Goal: Register for event/course

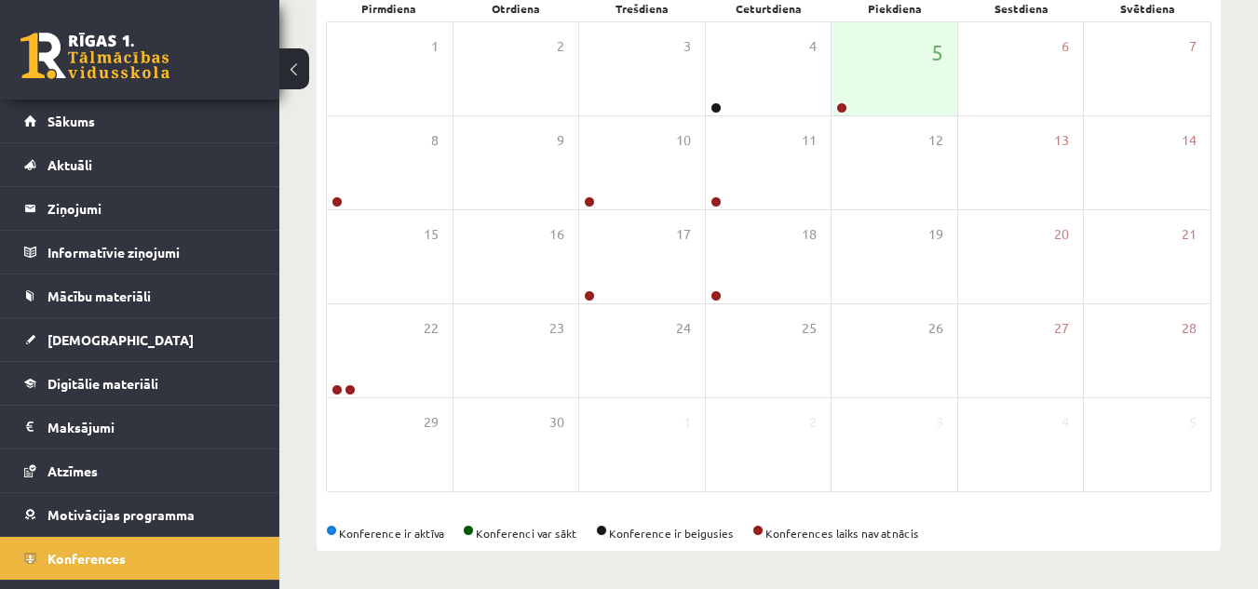
scroll to position [34, 0]
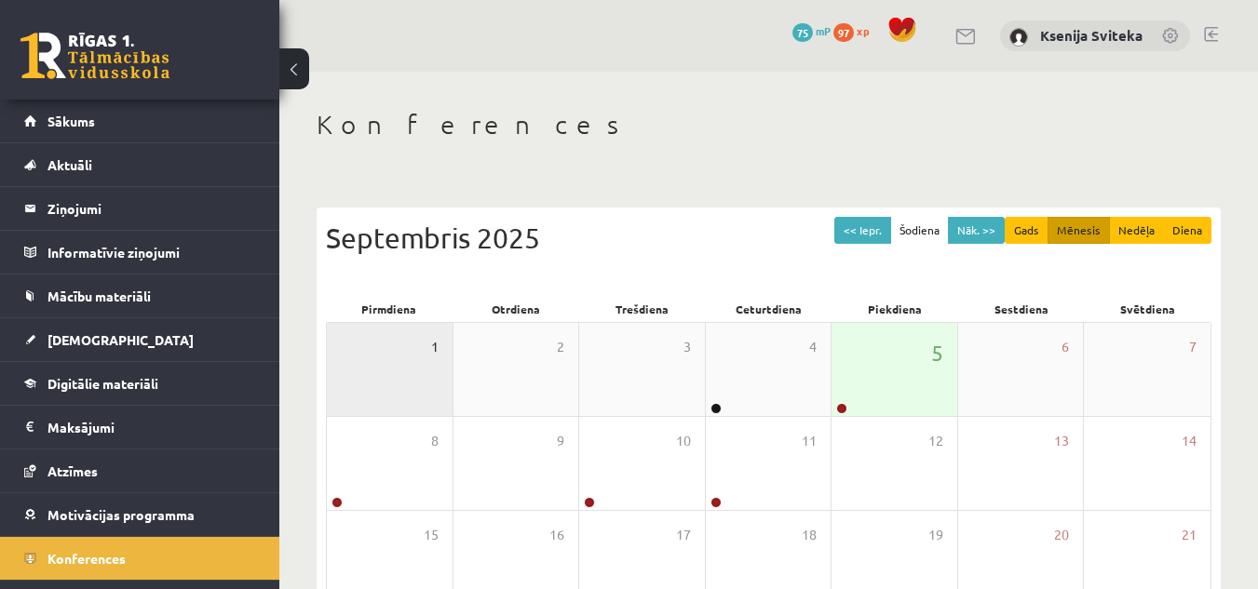
scroll to position [294, 0]
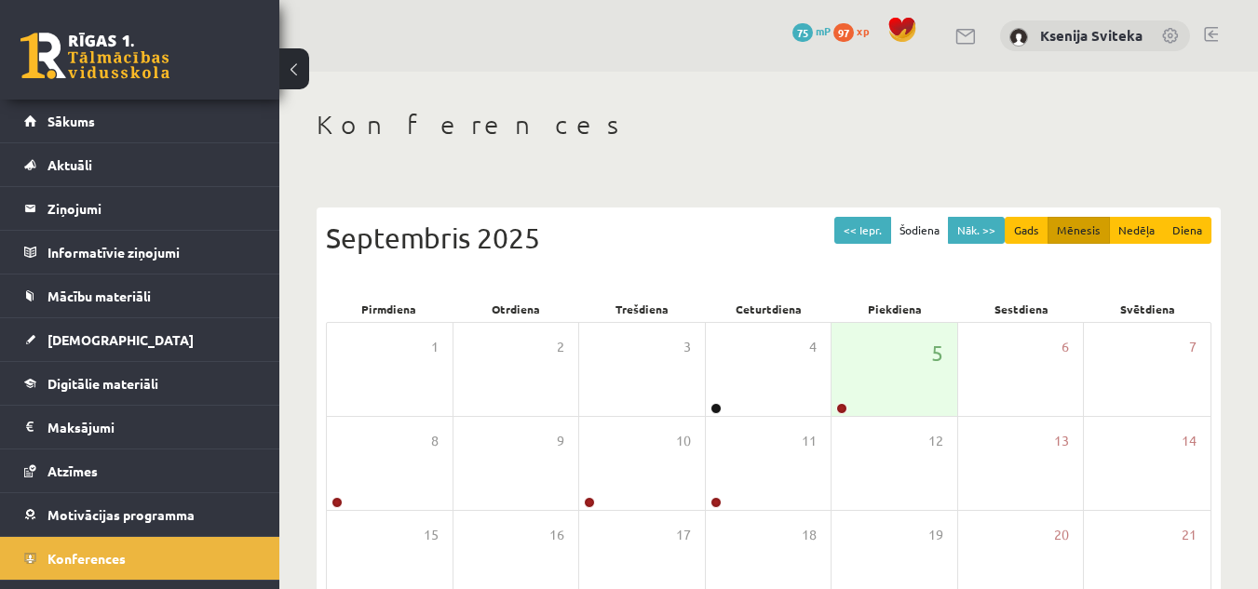
scroll to position [301, 0]
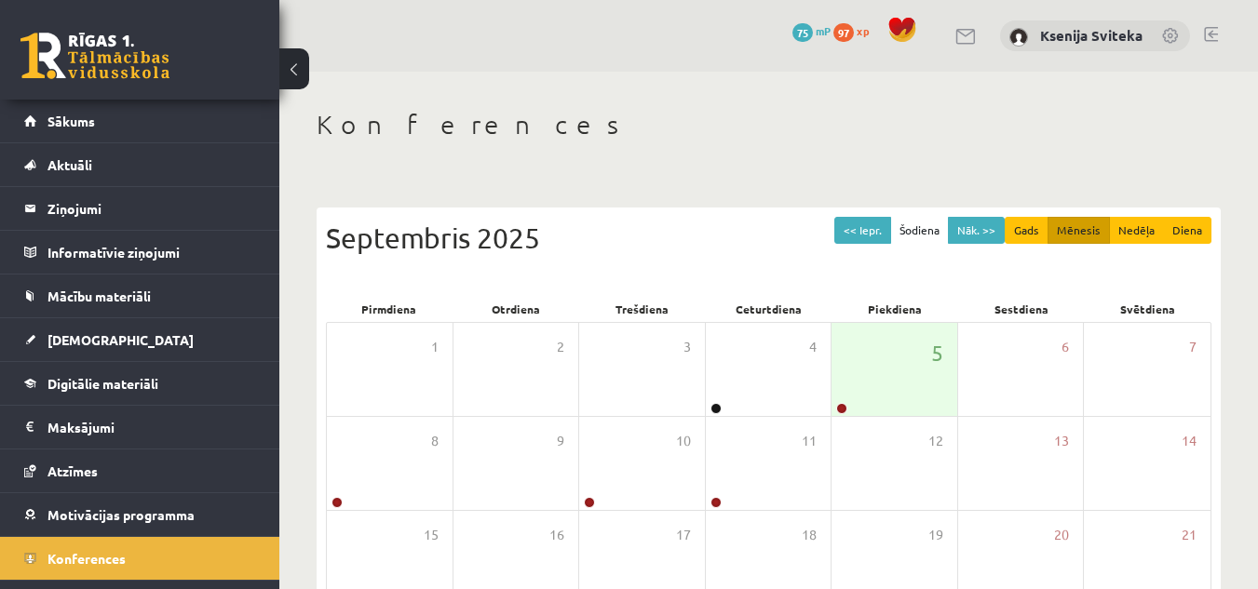
scroll to position [294, 0]
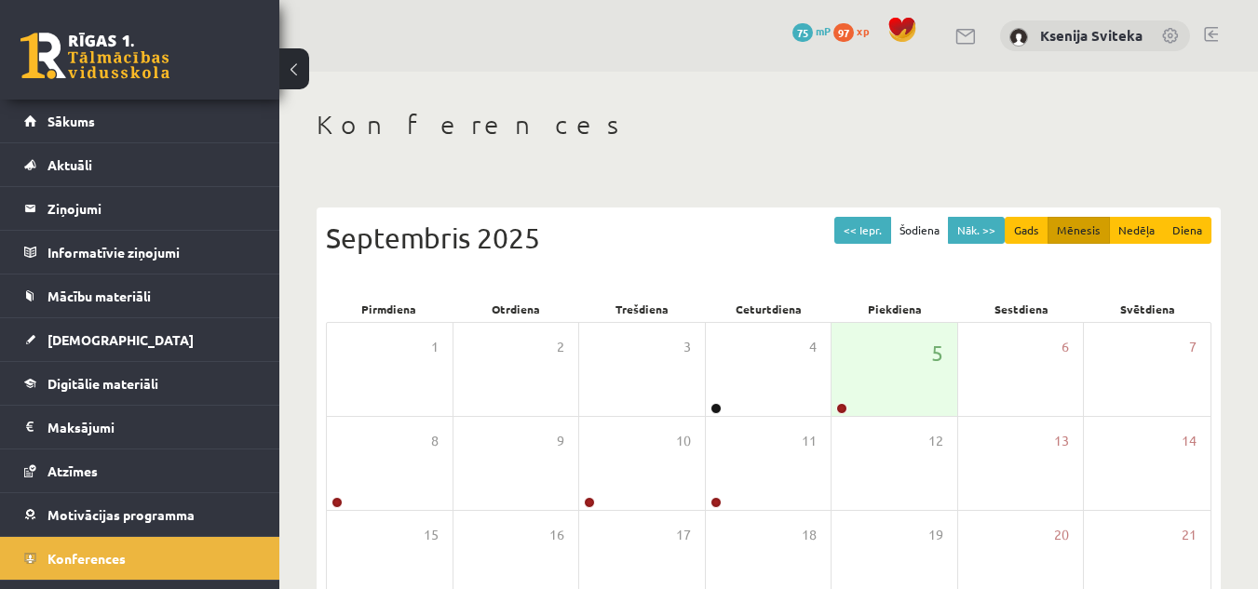
scroll to position [301, 0]
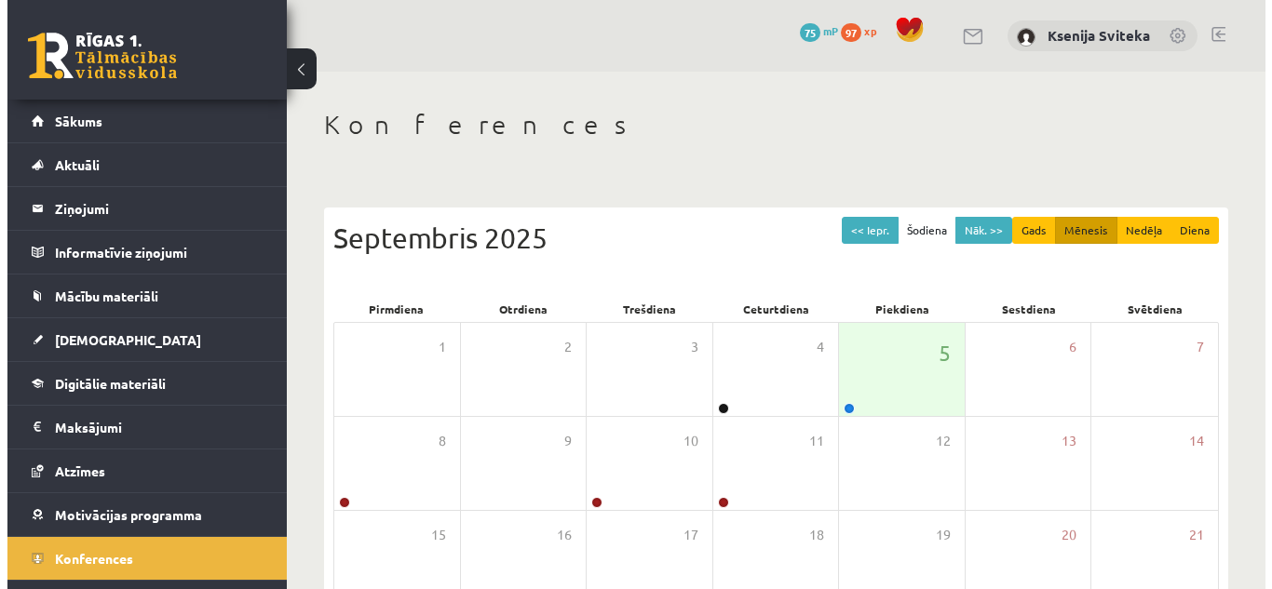
scroll to position [294, 0]
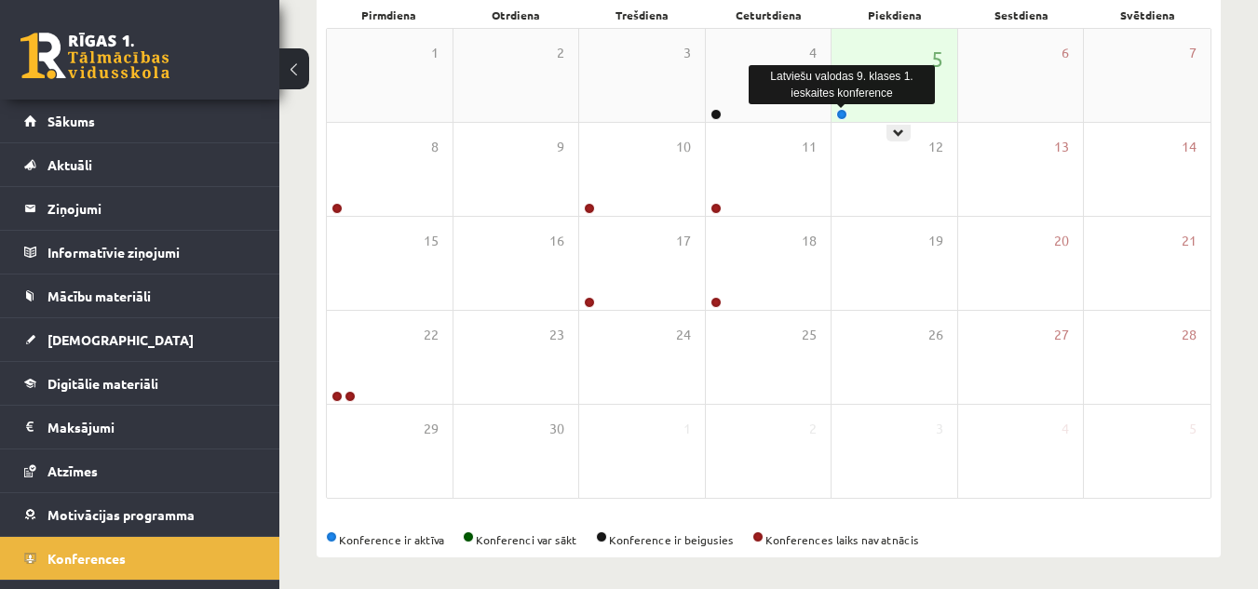
click at [841, 115] on link at bounding box center [841, 114] width 11 height 11
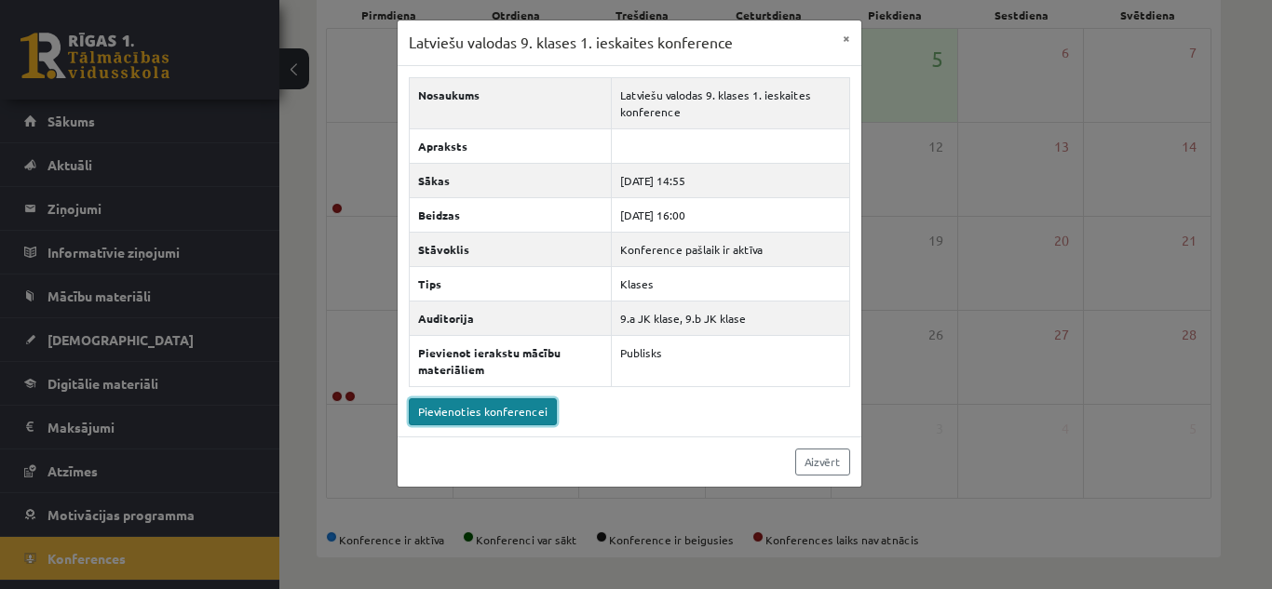
click at [523, 412] on link "Pievienoties konferencei" at bounding box center [483, 412] width 148 height 27
